Goal: Task Accomplishment & Management: Use online tool/utility

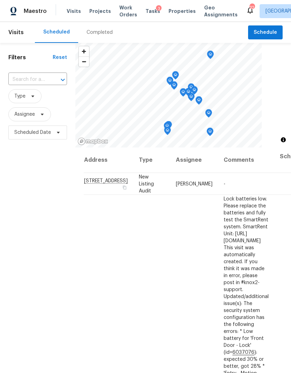
click at [119, 15] on span "Work Orders" at bounding box center [128, 11] width 18 height 14
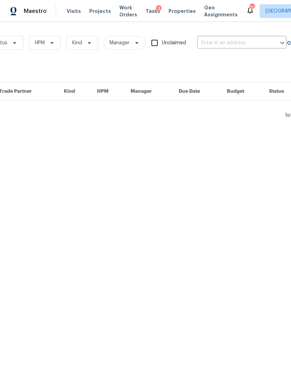
scroll to position [0, 114]
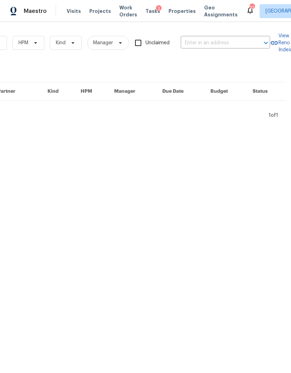
click at [206, 45] on input "text" at bounding box center [216, 43] width 70 height 11
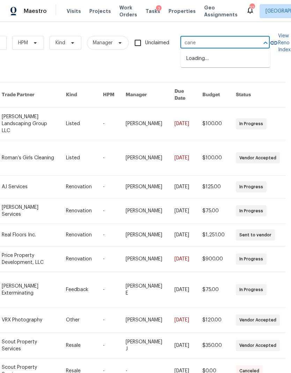
type input "caney"
click at [208, 64] on li "4012 Caney Creek Ln, Chapel Hill, TN 37034" at bounding box center [225, 59] width 89 height 12
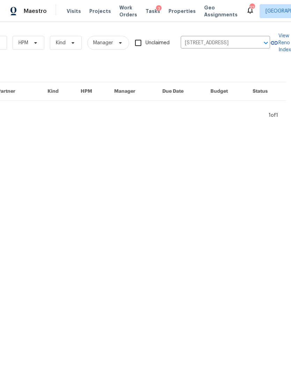
click at [258, 44] on icon "Clear" at bounding box center [256, 43] width 4 height 4
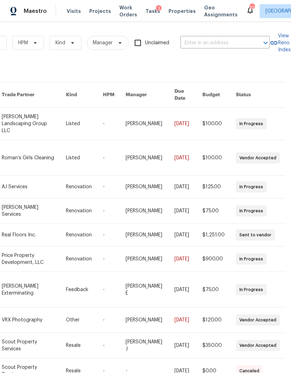
click at [218, 45] on input "text" at bounding box center [215, 43] width 70 height 11
type input "caney"
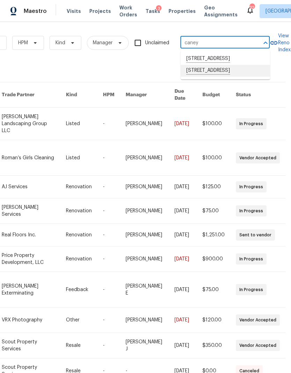
click at [209, 77] on li "4039 Caney Creek Ln, Chapel Hill, TN 37034" at bounding box center [225, 71] width 89 height 12
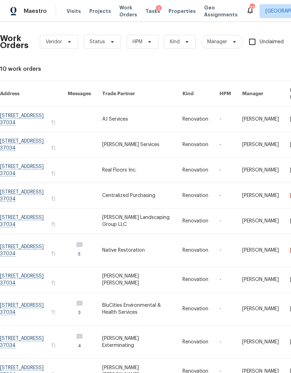
scroll to position [1, 0]
click at [25, 140] on link at bounding box center [34, 144] width 68 height 25
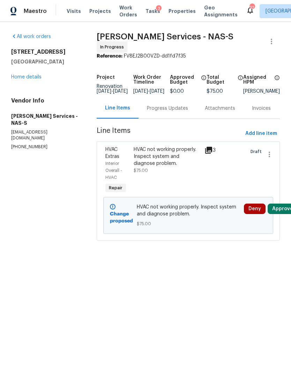
click at [283, 207] on button "Approve" at bounding box center [282, 209] width 30 height 10
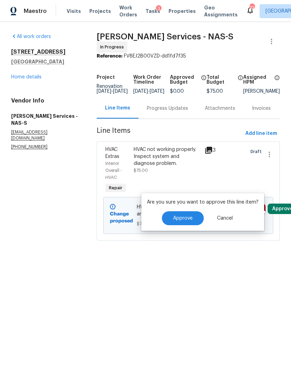
click at [185, 221] on span "Approve" at bounding box center [183, 218] width 20 height 5
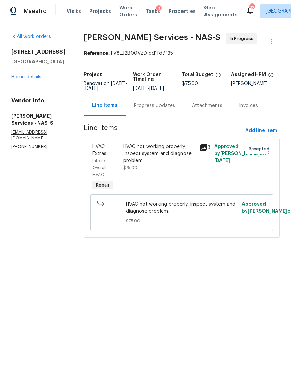
click at [160, 108] on div "Progress Updates" at bounding box center [154, 105] width 41 height 7
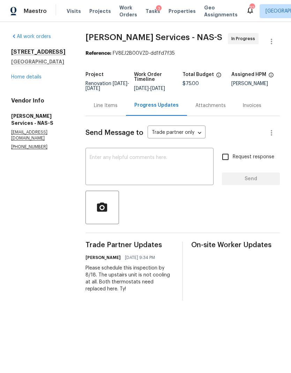
click at [170, 14] on span "Properties" at bounding box center [181, 11] width 27 height 7
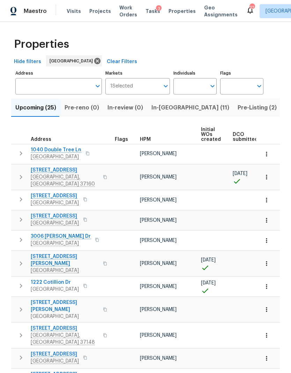
click at [165, 106] on span "In-reno (11)" at bounding box center [190, 108] width 78 height 10
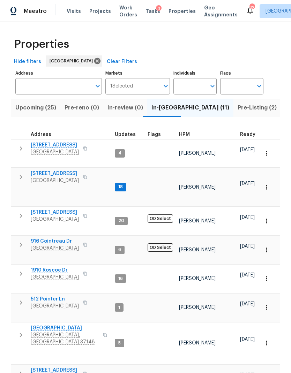
scroll to position [6, 0]
click at [64, 367] on span "[STREET_ADDRESS]" at bounding box center [55, 370] width 48 height 7
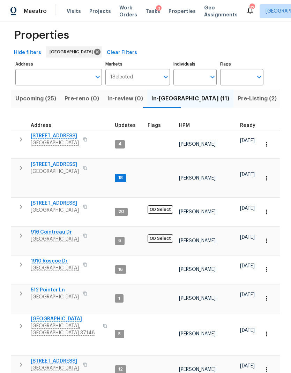
scroll to position [0, 0]
click at [87, 362] on icon "button" at bounding box center [84, 364] width 3 height 4
click at [87, 362] on icon "button" at bounding box center [85, 364] width 4 height 4
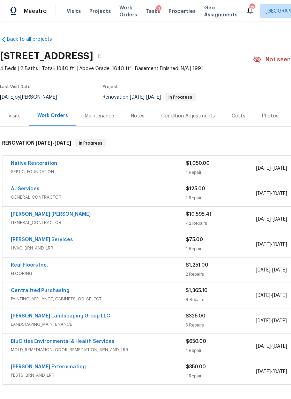
click at [136, 111] on div "Notes" at bounding box center [137, 116] width 30 height 21
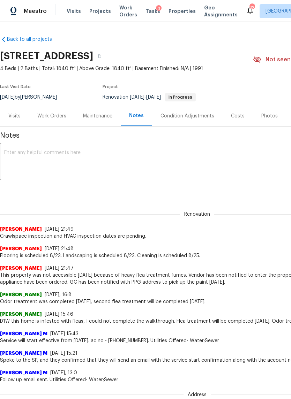
click at [15, 117] on div "Visits" at bounding box center [14, 116] width 12 height 7
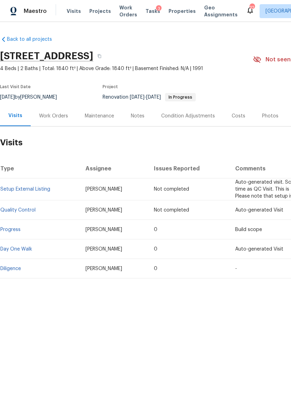
click at [235, 119] on div "Costs" at bounding box center [238, 116] width 14 height 7
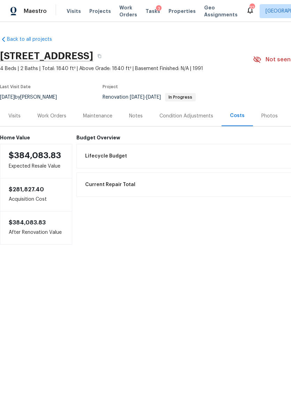
click at [135, 114] on div "Notes" at bounding box center [136, 116] width 14 height 7
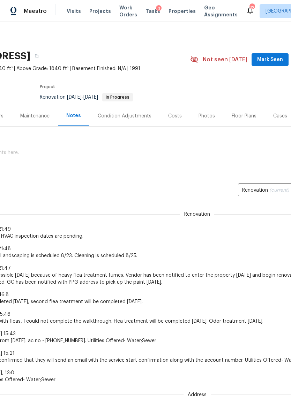
scroll to position [0, 65]
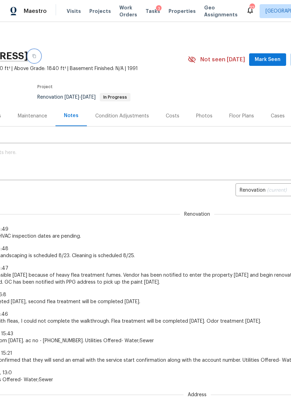
click at [40, 55] on button "button" at bounding box center [34, 56] width 13 height 13
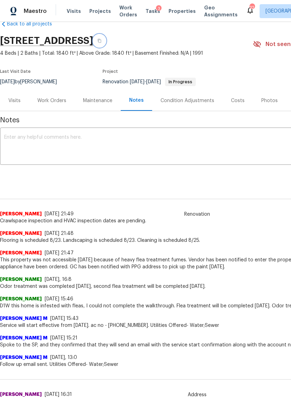
scroll to position [15, 0]
click at [13, 104] on div "Visits" at bounding box center [14, 100] width 12 height 7
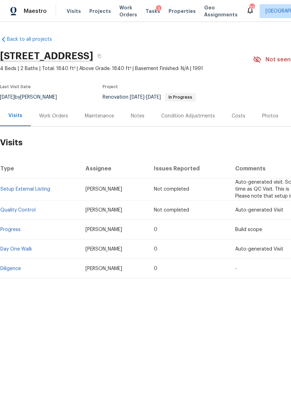
click at [15, 268] on link "Diligence" at bounding box center [10, 268] width 21 height 5
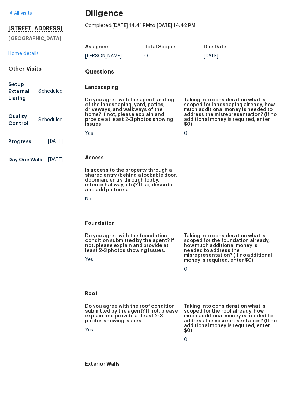
click at [33, 77] on link "Home details" at bounding box center [23, 79] width 30 height 5
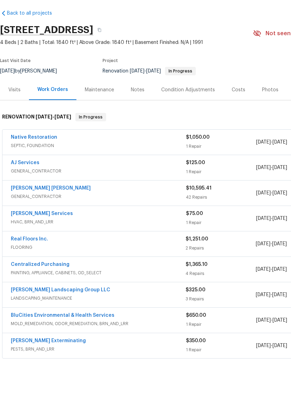
click at [235, 113] on div "Costs" at bounding box center [238, 116] width 14 height 7
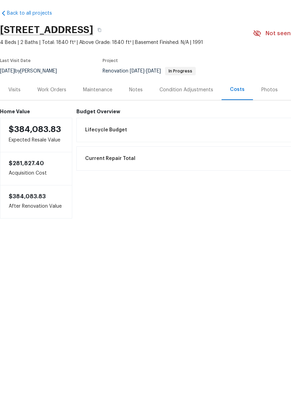
click at [47, 113] on div "Work Orders" at bounding box center [51, 116] width 29 height 7
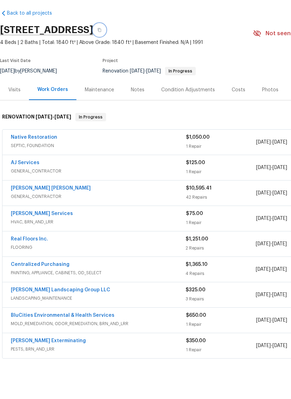
click at [106, 50] on button "button" at bounding box center [99, 56] width 13 height 13
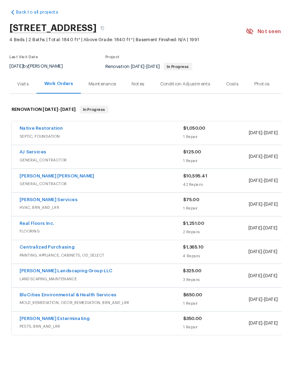
scroll to position [26, 0]
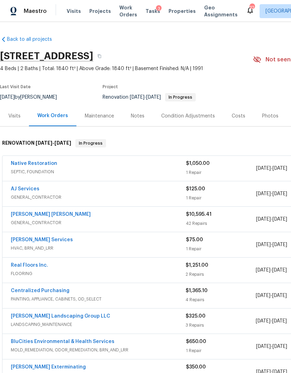
click at [141, 106] on div "Notes" at bounding box center [137, 116] width 30 height 21
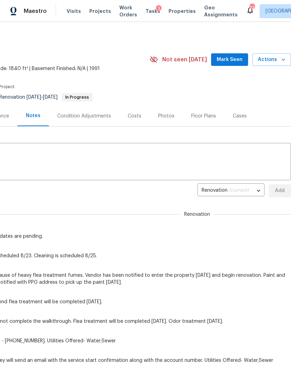
scroll to position [12, 0]
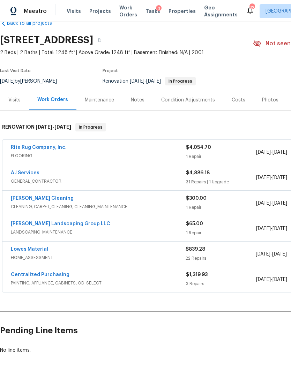
scroll to position [16, 0]
click at [28, 171] on link "AJ Services" at bounding box center [25, 172] width 29 height 5
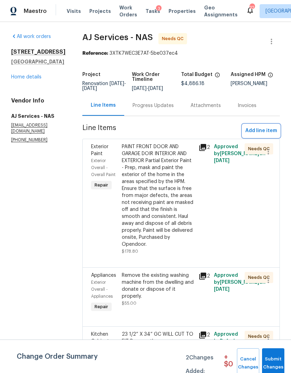
click at [261, 127] on span "Add line item" at bounding box center [261, 131] width 32 height 9
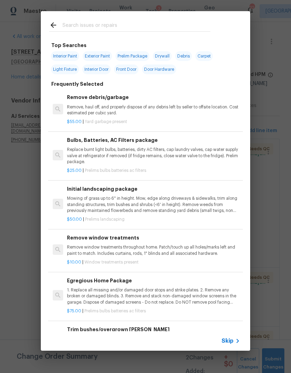
click at [124, 25] on input "text" at bounding box center [136, 26] width 148 height 10
click at [219, 168] on p "$25.00 | Prelims bulbs batteries ac filters" at bounding box center [153, 171] width 173 height 6
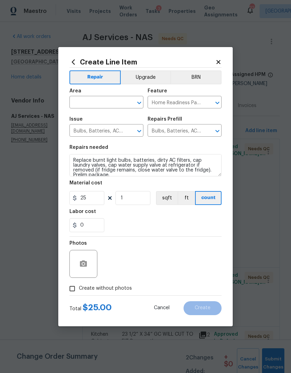
click at [76, 64] on icon at bounding box center [73, 62] width 8 height 8
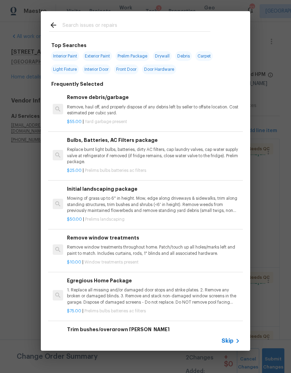
click at [105, 24] on input "text" at bounding box center [136, 26] width 148 height 10
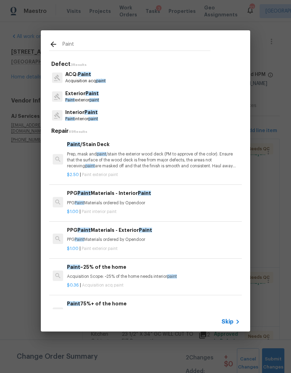
type input "Paint"
click at [231, 323] on span "Skip" at bounding box center [227, 321] width 12 height 7
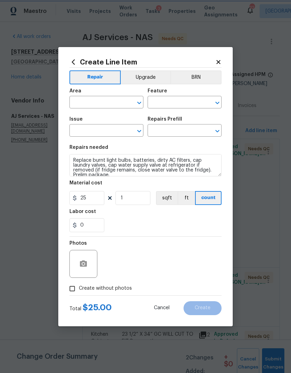
type input "Home Readiness Packages"
type input "Bulbs, Batteries, AC Filters"
type input "Bulbs, Batteries, AC Filters package $25.00"
click at [138, 101] on icon "Open" at bounding box center [139, 103] width 8 height 8
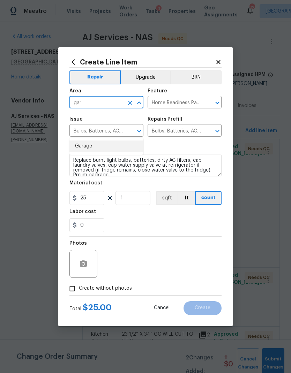
click at [88, 140] on li "Garage" at bounding box center [106, 146] width 74 height 12
type input "Garage"
click at [213, 102] on icon "Open" at bounding box center [217, 103] width 8 height 8
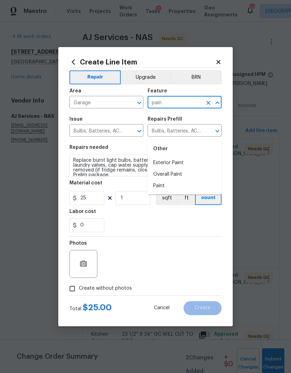
click at [162, 180] on li "Paint" at bounding box center [184, 186] width 74 height 12
type input "Paint"
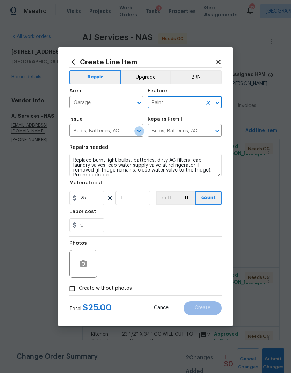
click at [139, 130] on icon "Open" at bounding box center [139, 131] width 8 height 8
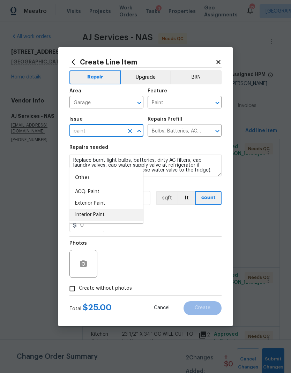
click at [108, 209] on li "Interior Paint" at bounding box center [106, 215] width 74 height 12
type input "Interior Paint"
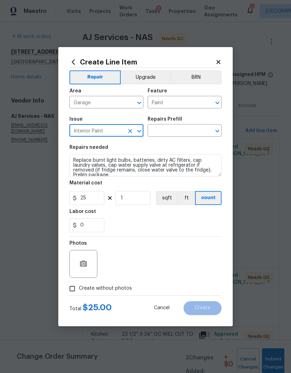
click at [213, 132] on icon "Open" at bounding box center [217, 131] width 8 height 8
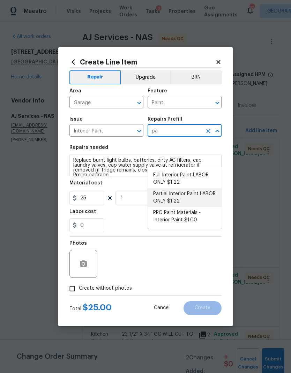
click at [197, 188] on li "Partial Interior Paint LABOR ONLY $1.22" at bounding box center [184, 197] width 74 height 19
type input "Partial Interior Paint LABOR ONLY $1.22"
type input "Overall Paint"
type textarea "Partial Interior paint - Prep, mask, and paint specified interior areas. Ensure…"
type input "Partial Interior Paint LABOR ONLY $1.22"
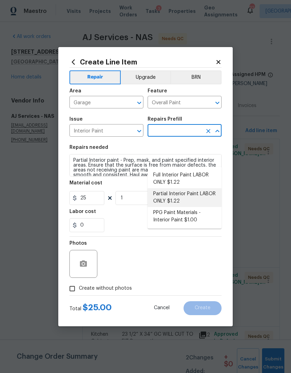
type input "1.22"
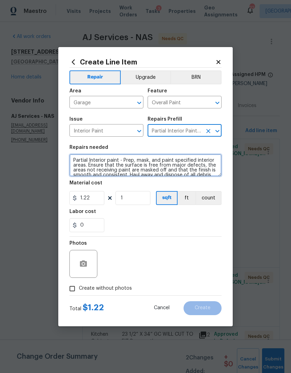
click at [117, 167] on textarea "Partial Interior paint - Prep, mask, and paint specified interior areas. Ensure…" at bounding box center [145, 165] width 152 height 22
click at [116, 167] on textarea "Partial Interior paint - Prep, mask, and paint specified interior areas. Ensure…" at bounding box center [145, 165] width 152 height 22
click at [122, 166] on textarea "Partial Interior paint - Prep, mask, and paint specified interior areas. Ensure…" at bounding box center [145, 165] width 152 height 22
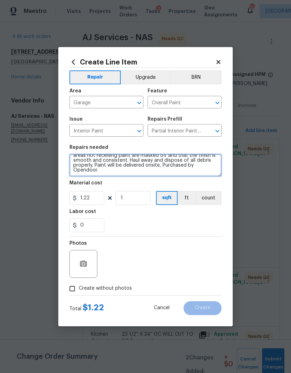
scroll to position [15, 0]
click at [108, 173] on textarea "Partial Interior paint - Prep, mask, and paint specified interior areas. Ensure…" at bounding box center [145, 165] width 152 height 22
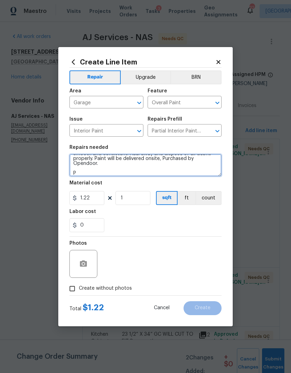
scroll to position [21, 0]
type textarea "Partial Interior paint - Prep, mask, and paint specified interior areas. Ensure…"
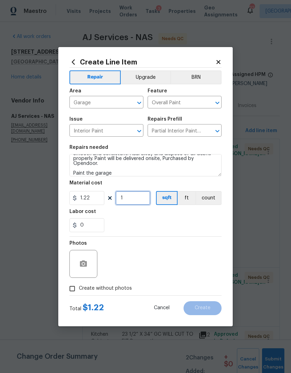
click at [139, 197] on input "1" at bounding box center [132, 198] width 35 height 14
type input "400"
click at [175, 213] on div "Labor cost" at bounding box center [145, 213] width 152 height 9
click at [82, 258] on button "button" at bounding box center [83, 263] width 17 height 17
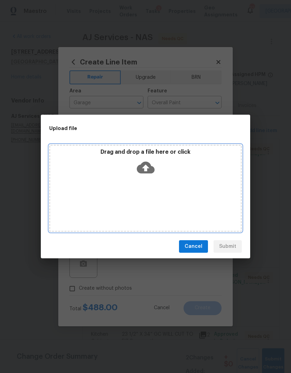
click at [149, 171] on icon at bounding box center [146, 168] width 18 height 12
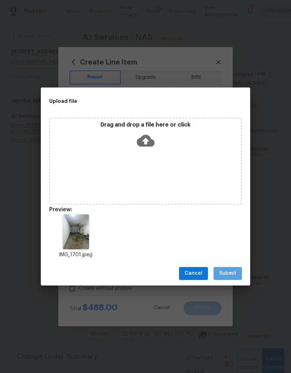
click at [227, 269] on span "Submit" at bounding box center [227, 273] width 17 height 9
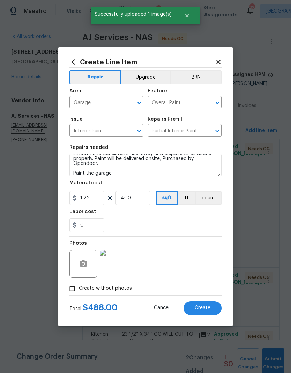
click at [195, 308] on span "Create" at bounding box center [202, 307] width 16 height 5
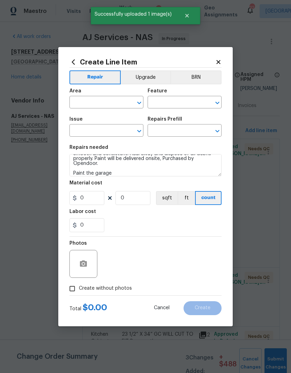
scroll to position [0, 0]
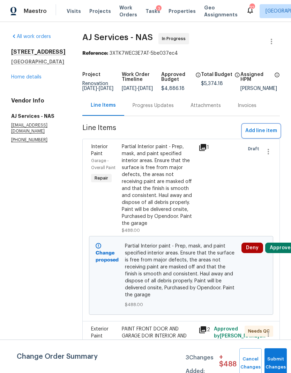
click at [263, 131] on button "Add line item" at bounding box center [260, 130] width 37 height 13
